Goal: Communication & Community: Answer question/provide support

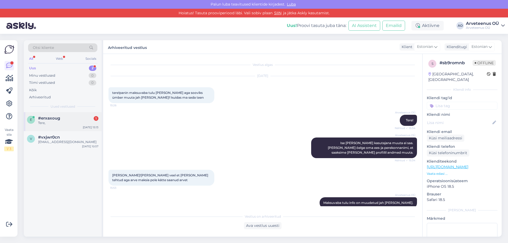
scroll to position [957, 0]
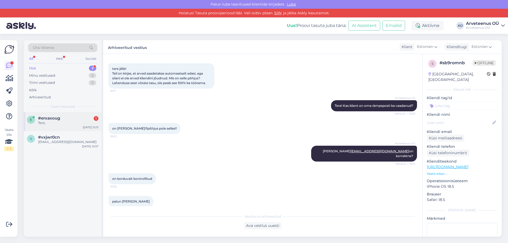
click at [66, 123] on div "Tere," at bounding box center [68, 123] width 60 height 5
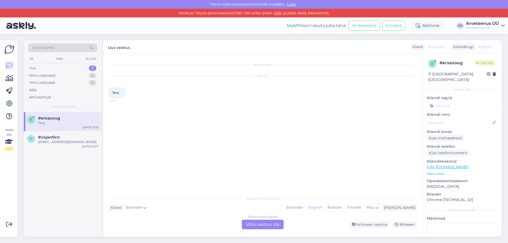
click at [64, 178] on div "e #erxaxoug Tere, [DATE] 15:13 v #vxjwr0cn [EMAIL_ADDRESS][DOMAIN_NAME] [DATE] …" at bounding box center [63, 174] width 78 height 125
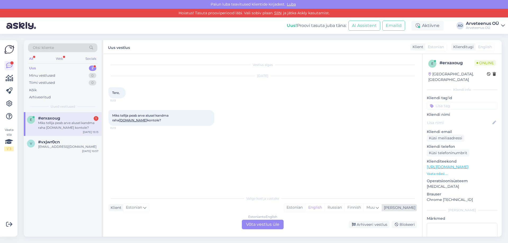
click at [305, 207] on div "Estonian" at bounding box center [294, 208] width 21 height 8
click at [263, 224] on div "Estonian to Estonian Võta vestlus üle" at bounding box center [263, 225] width 42 height 10
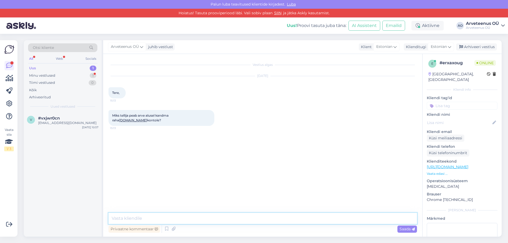
click at [197, 217] on textarea at bounding box center [263, 218] width 309 height 11
click at [231, 220] on textarea "Tere! Tellija tasub arve alusel raha Arveteenuse kontole ja arvestab selle laek…" at bounding box center [263, 218] width 309 height 11
click at [398, 219] on textarea "Tere! Tellija tasub arve alusel raha Arveteenuse kontole ja Arveteenus arvestab…" at bounding box center [263, 218] width 309 height 11
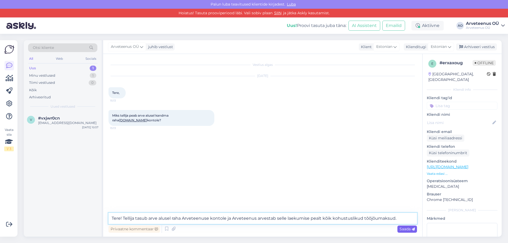
type textarea "Tere! Tellija tasub arve alusel raha Arveteenuse kontole ja Arveteenus arvestab…"
click at [407, 231] on span "Saada" at bounding box center [407, 229] width 15 height 5
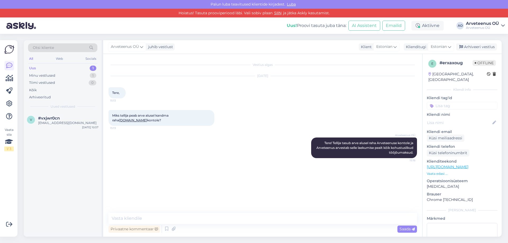
click at [87, 201] on div "v #vxjwr0cn [EMAIL_ADDRESS][DOMAIN_NAME] [DATE] 10:57" at bounding box center [63, 174] width 78 height 125
click at [80, 173] on div "v #vxjwr0cn [EMAIL_ADDRESS][DOMAIN_NAME] [DATE] 10:57" at bounding box center [63, 174] width 78 height 125
click at [87, 166] on div "v #vxjwr0cn [EMAIL_ADDRESS][DOMAIN_NAME] [DATE] 10:57" at bounding box center [63, 174] width 78 height 125
